Goal: Information Seeking & Learning: Learn about a topic

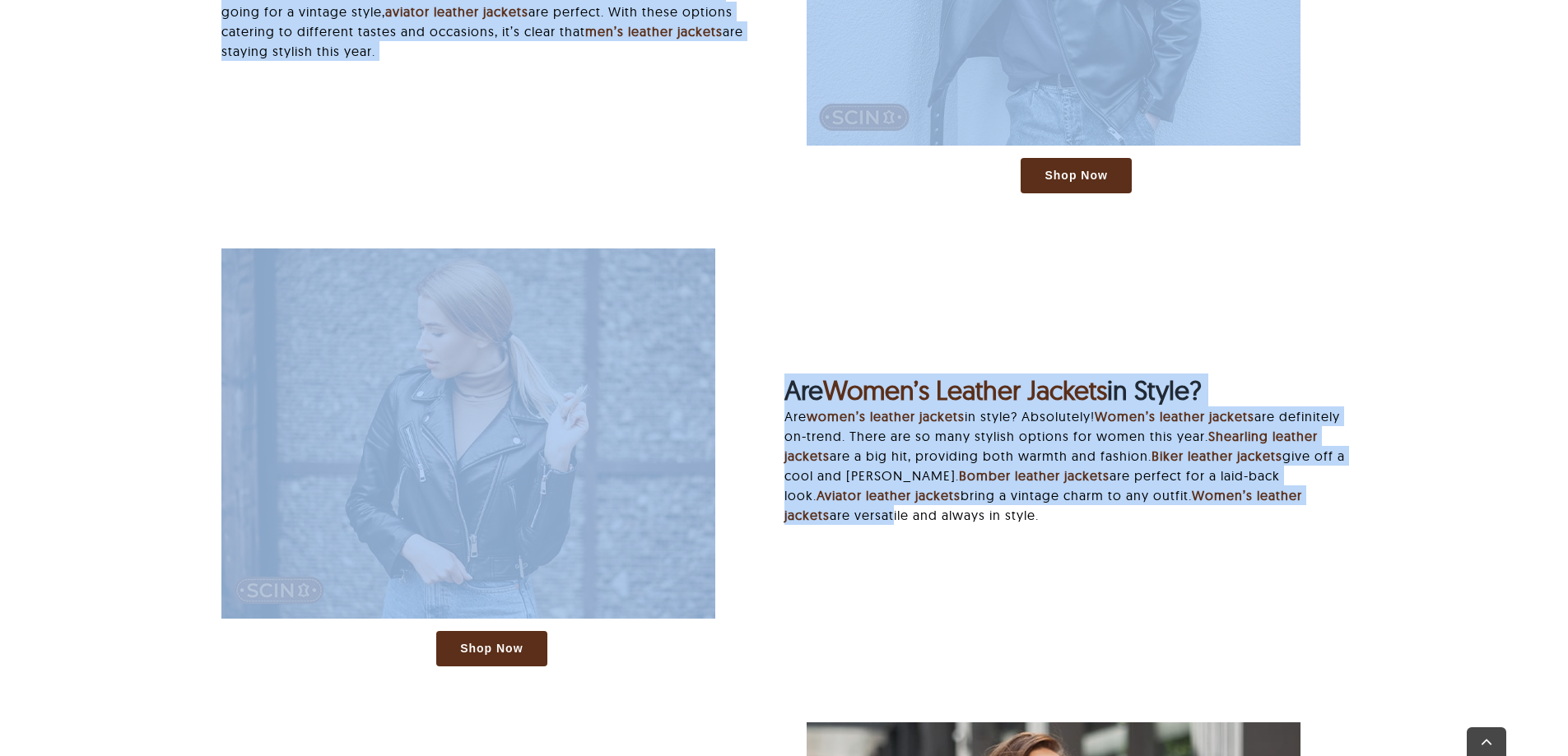
scroll to position [1976, 0]
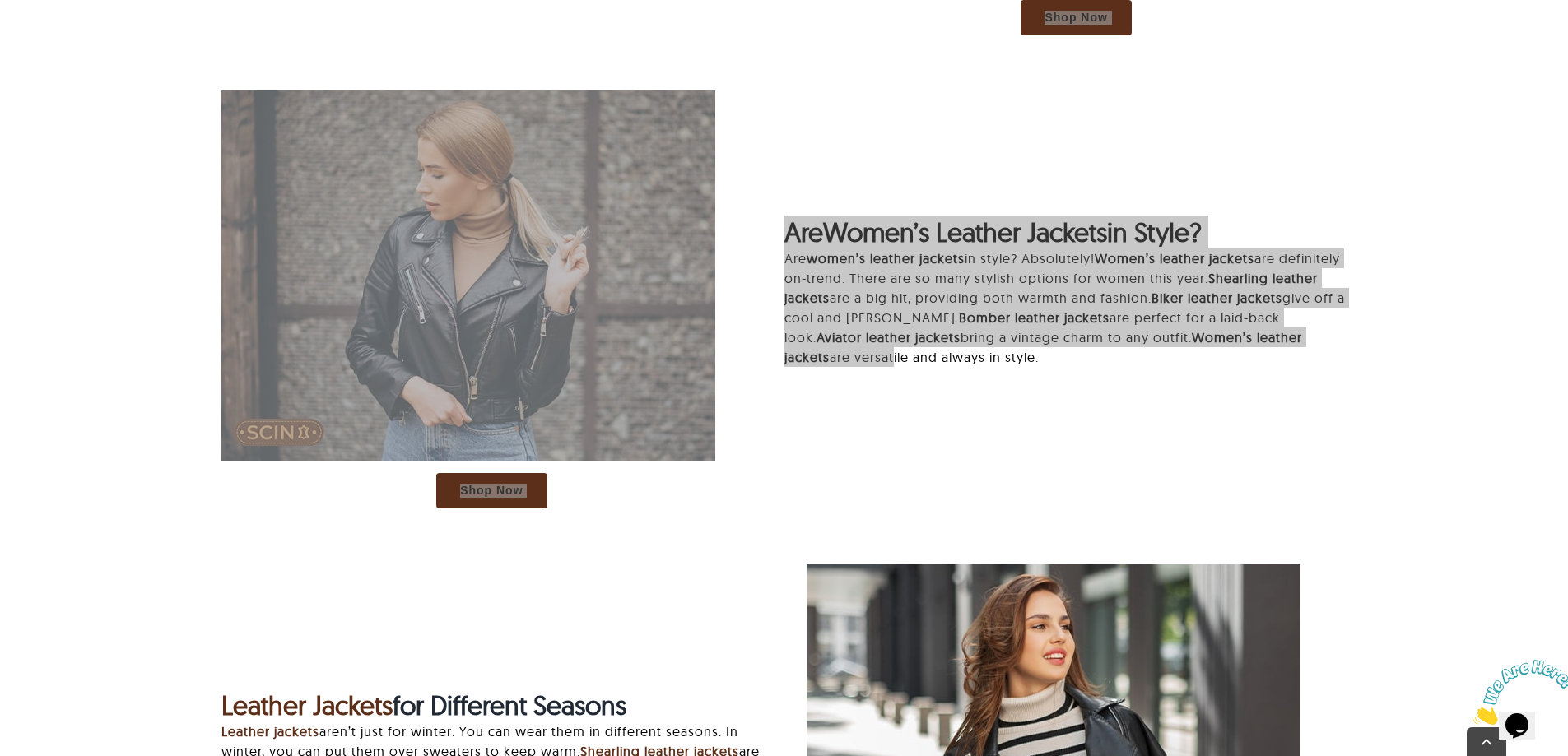
scroll to position [0, 0]
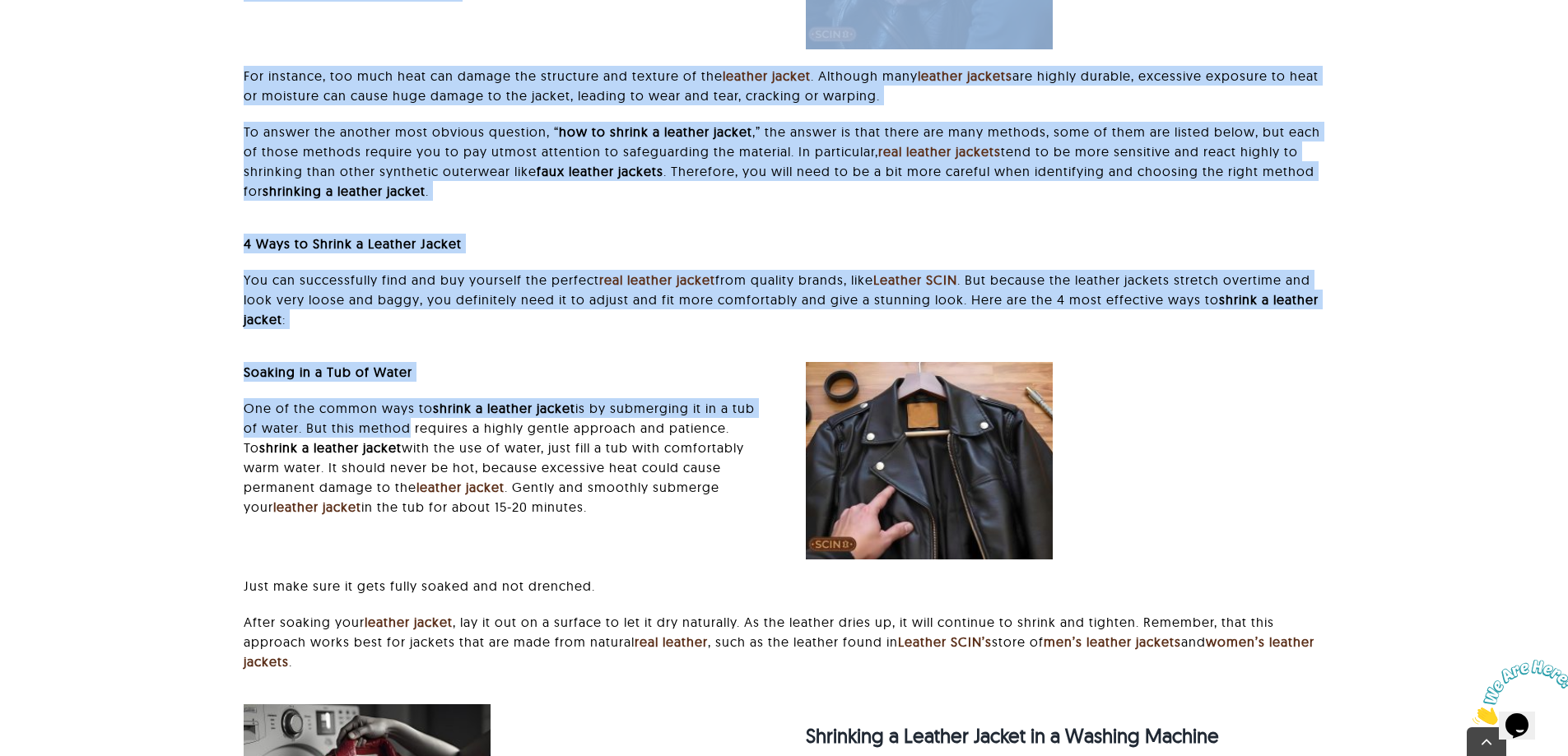
drag, startPoint x: 221, startPoint y: 223, endPoint x: 577, endPoint y: 508, distance: 456.0
copy div "How to Shrink a Leather Jacket: A Step-by-[PERSON_NAME]! Learn the skill of shr…"
